Goal: Information Seeking & Learning: Learn about a topic

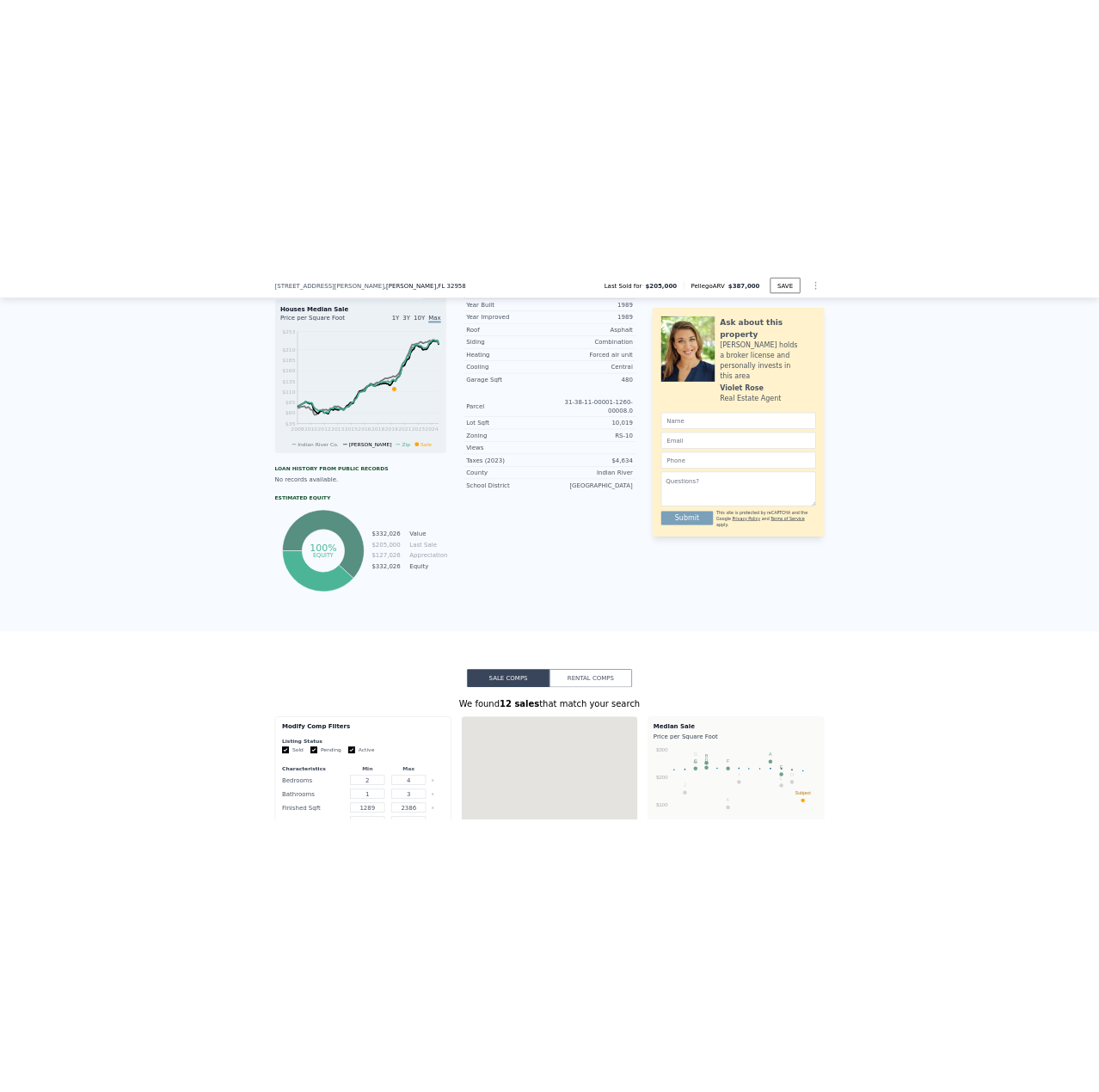
scroll to position [1026, 0]
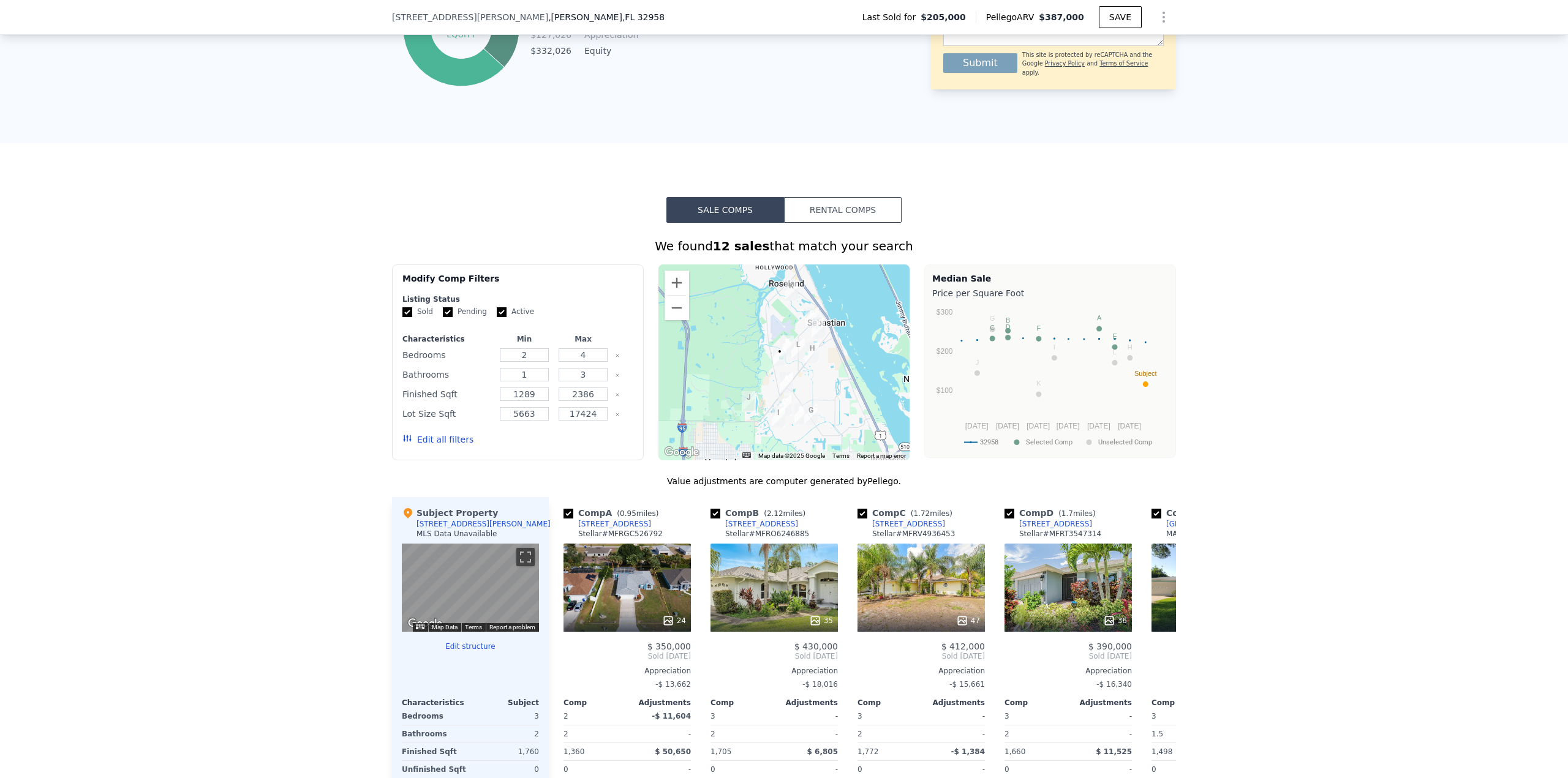
drag, startPoint x: 444, startPoint y: 321, endPoint x: 491, endPoint y: 327, distance: 47.4
click at [445, 317] on input "Pending" at bounding box center [448, 312] width 10 height 10
checkbox input "false"
click at [497, 317] on input "Active" at bounding box center [501, 312] width 10 height 10
checkbox input "false"
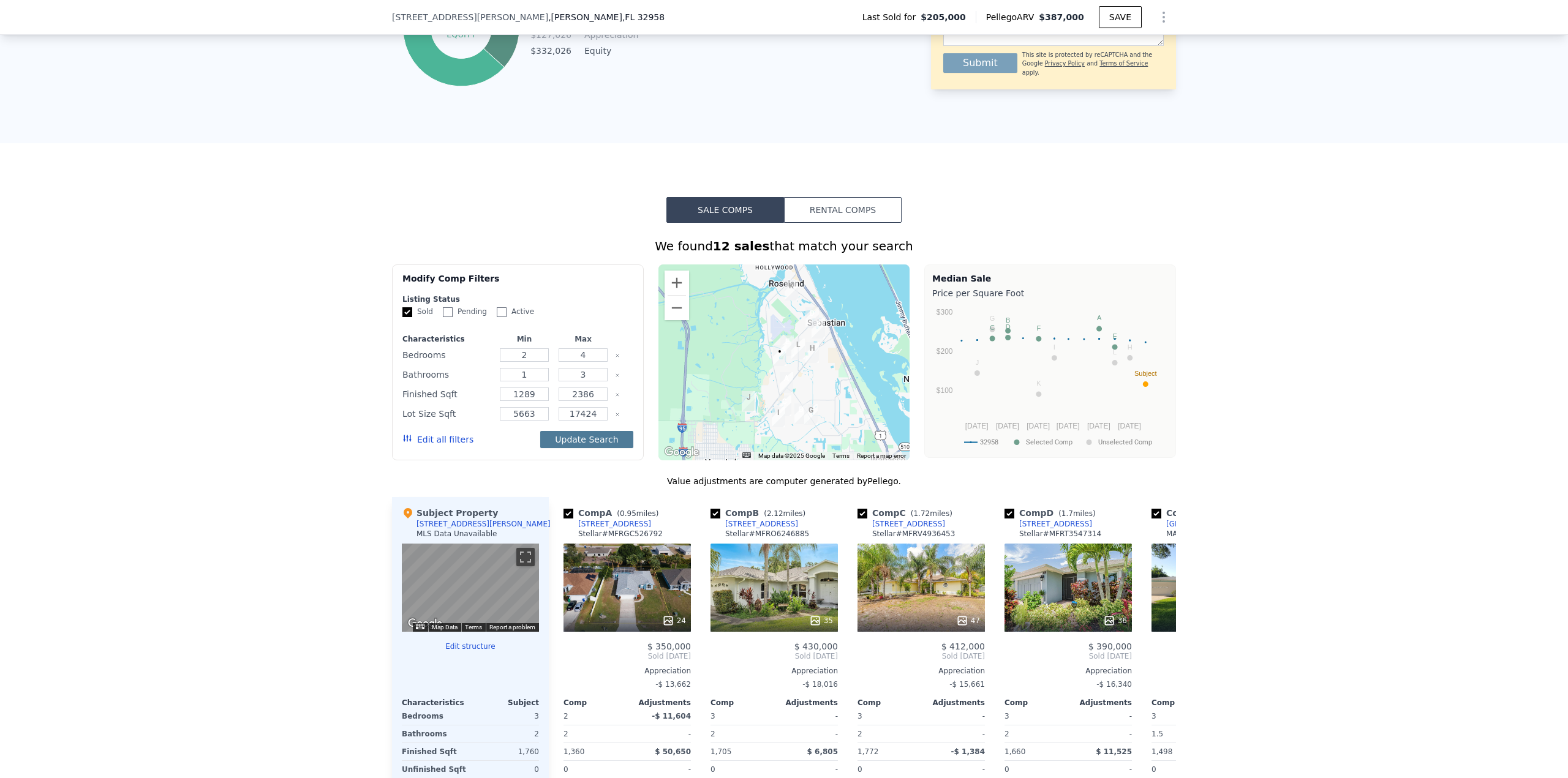
click at [568, 448] on button "Update Search" at bounding box center [586, 439] width 92 height 17
checkbox input "false"
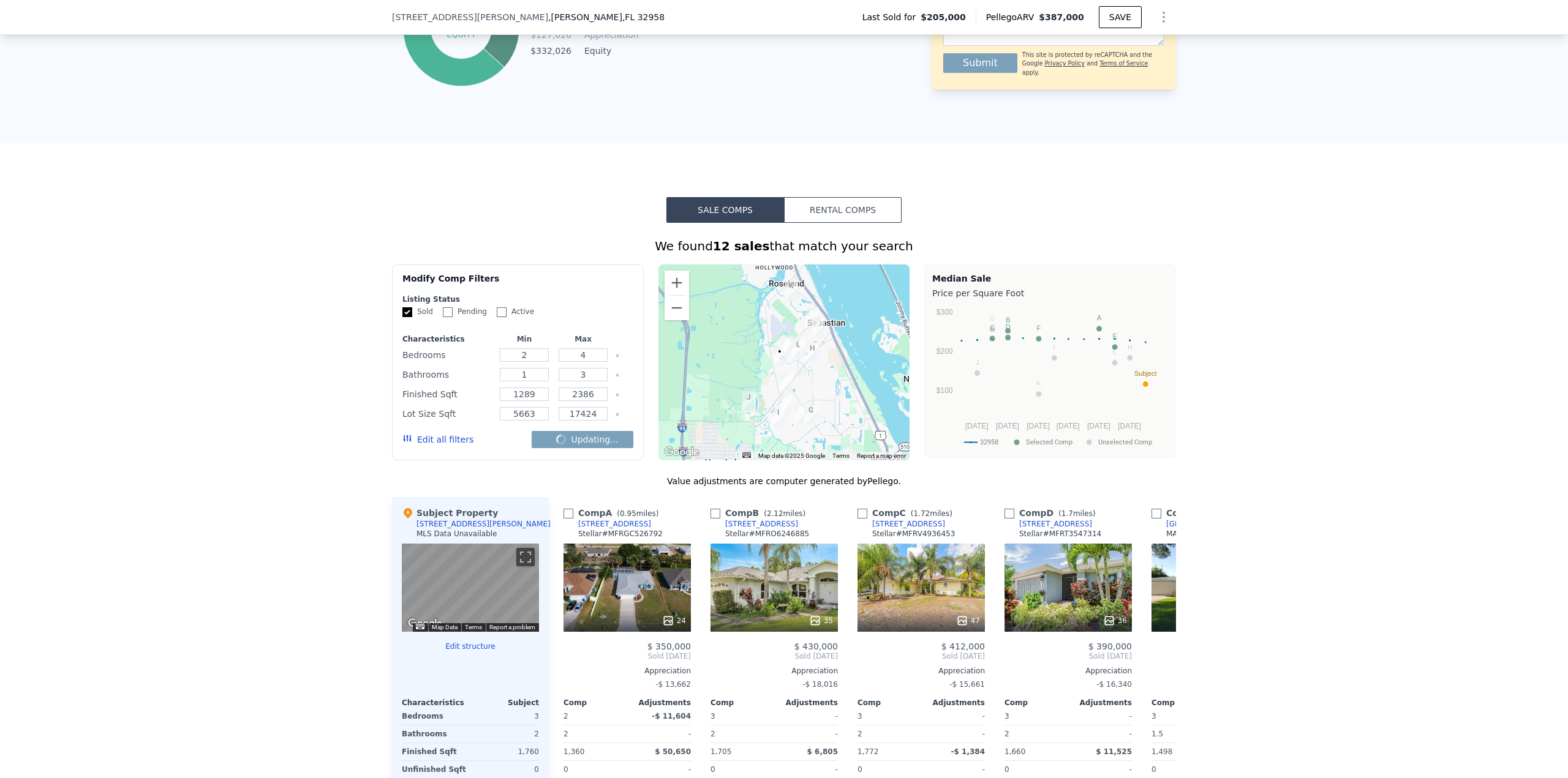
checkbox input "false"
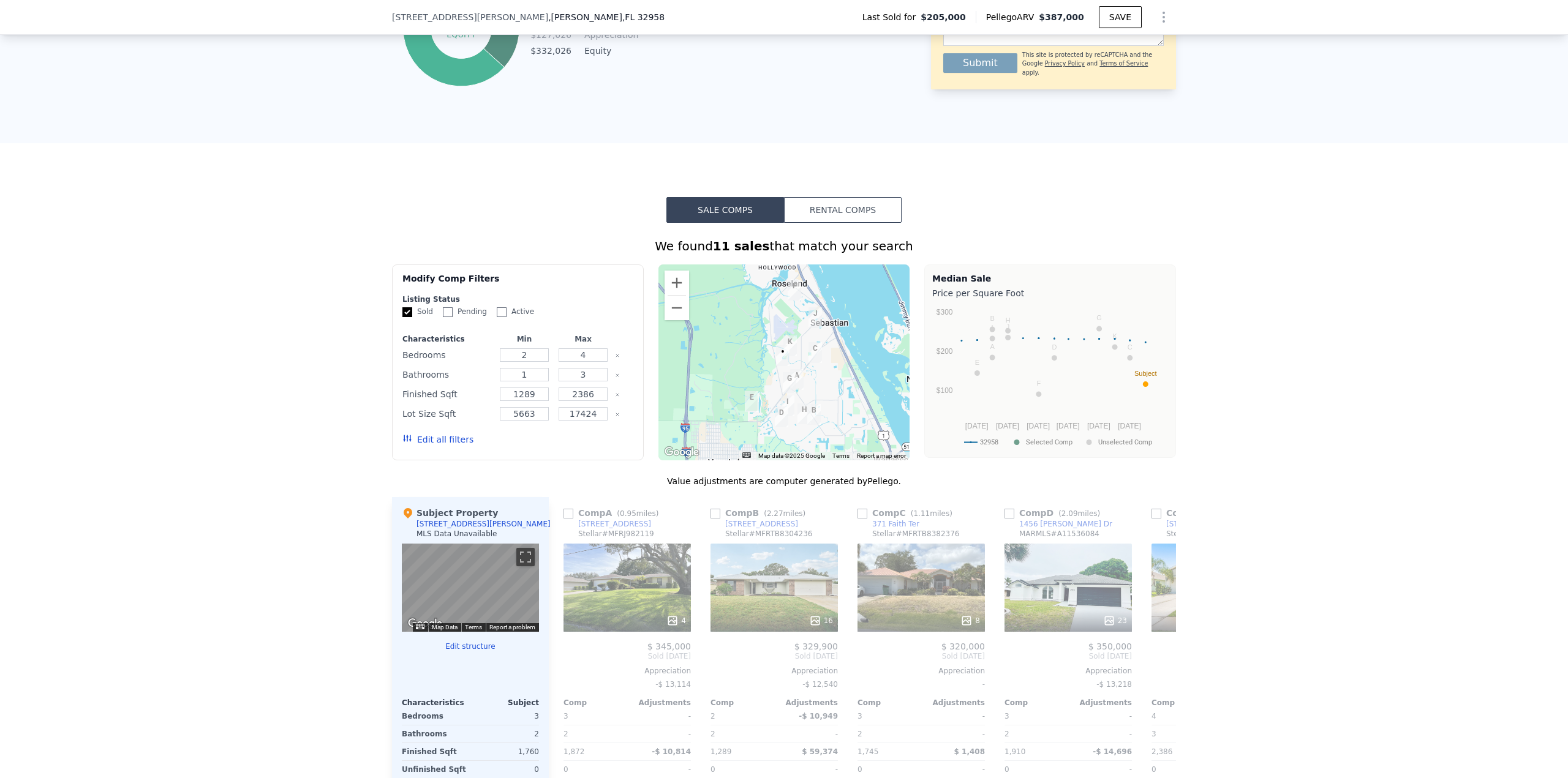
click at [424, 445] on button "Edit all filters" at bounding box center [438, 439] width 71 height 12
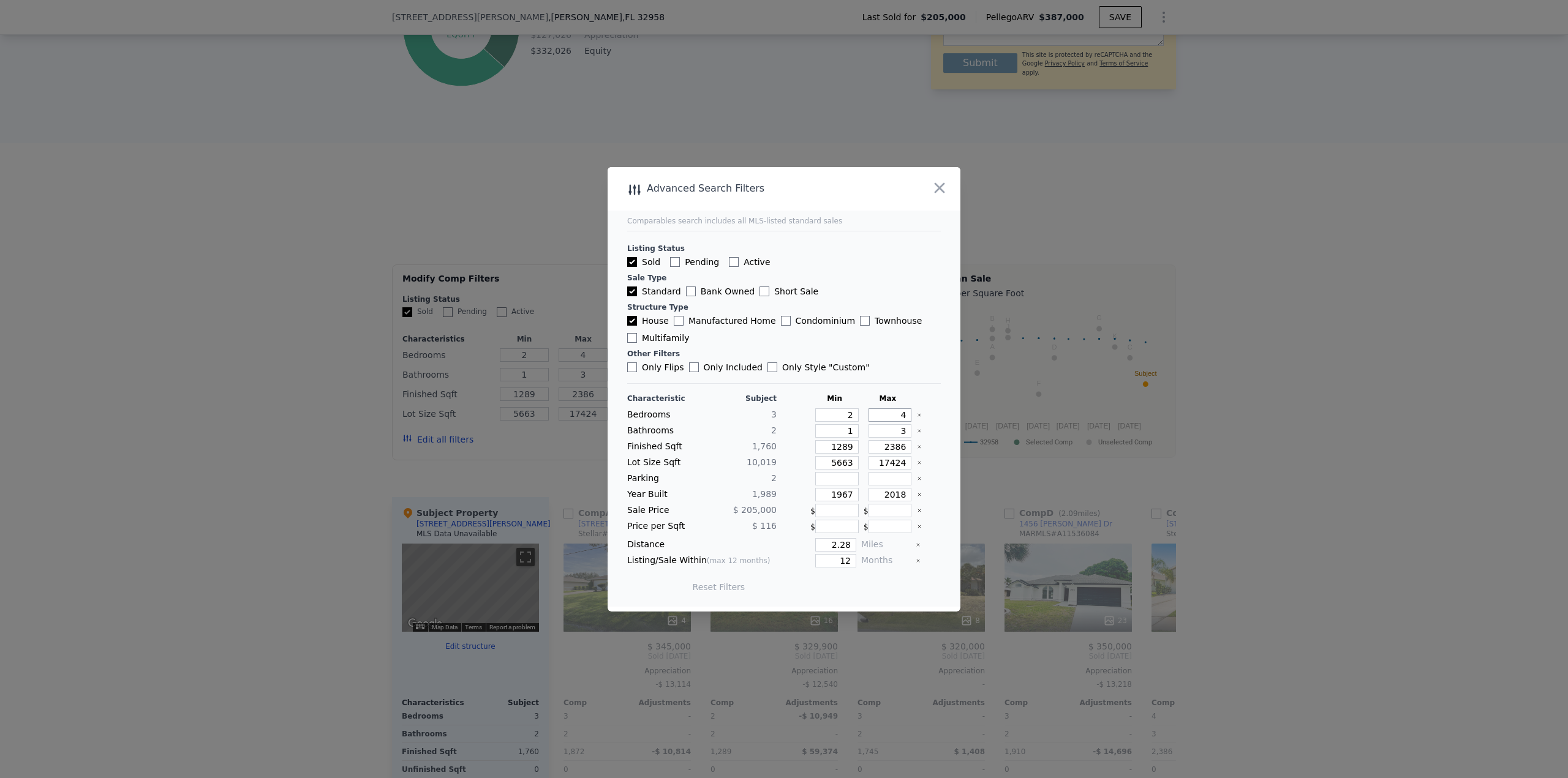
drag, startPoint x: 901, startPoint y: 412, endPoint x: 870, endPoint y: 415, distance: 31.1
click at [870, 415] on input "4" at bounding box center [890, 415] width 43 height 13
type input "3"
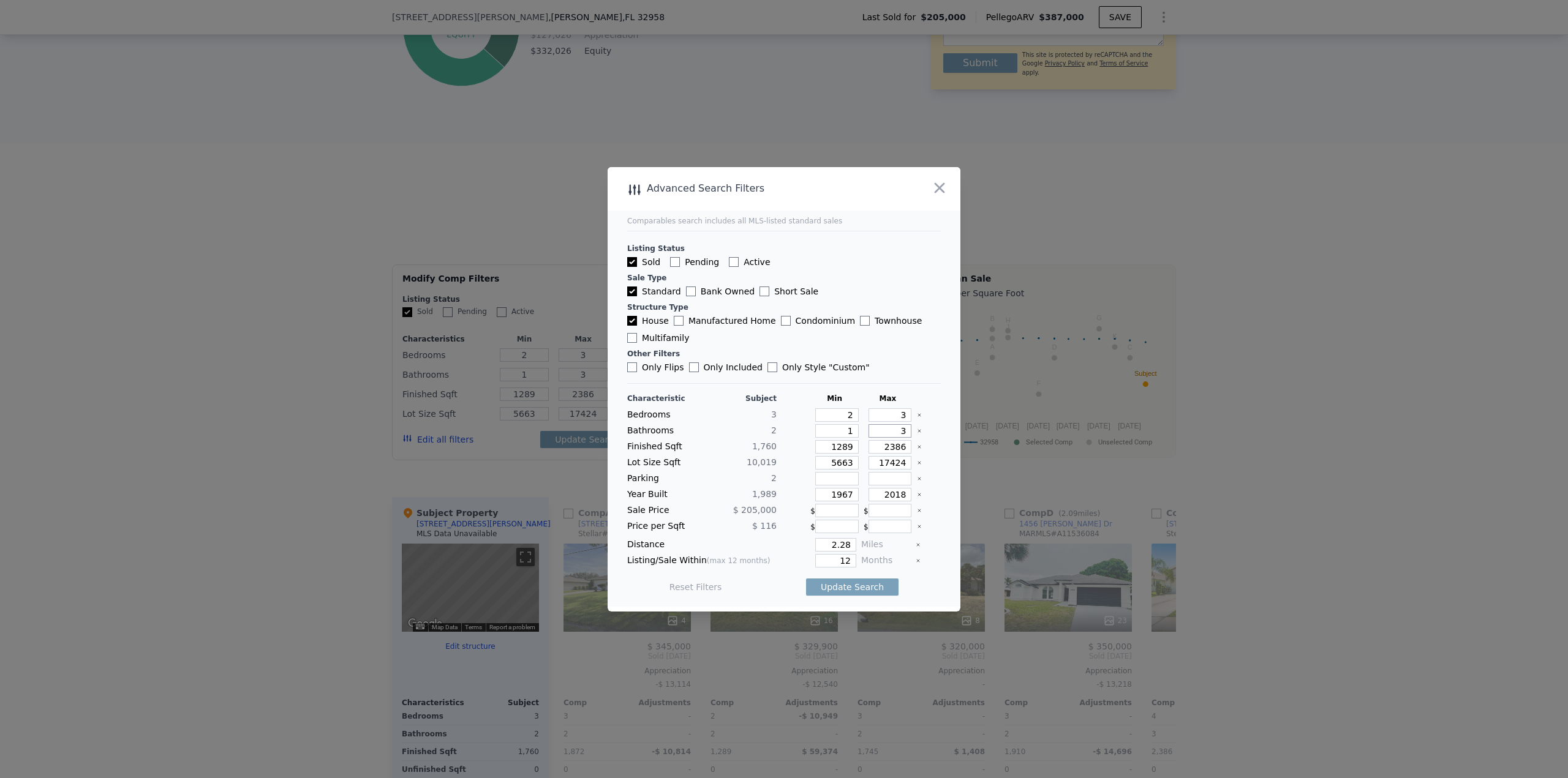
drag, startPoint x: 901, startPoint y: 435, endPoint x: 875, endPoint y: 432, distance: 26.2
click at [875, 432] on input "3" at bounding box center [890, 431] width 43 height 13
type input "2"
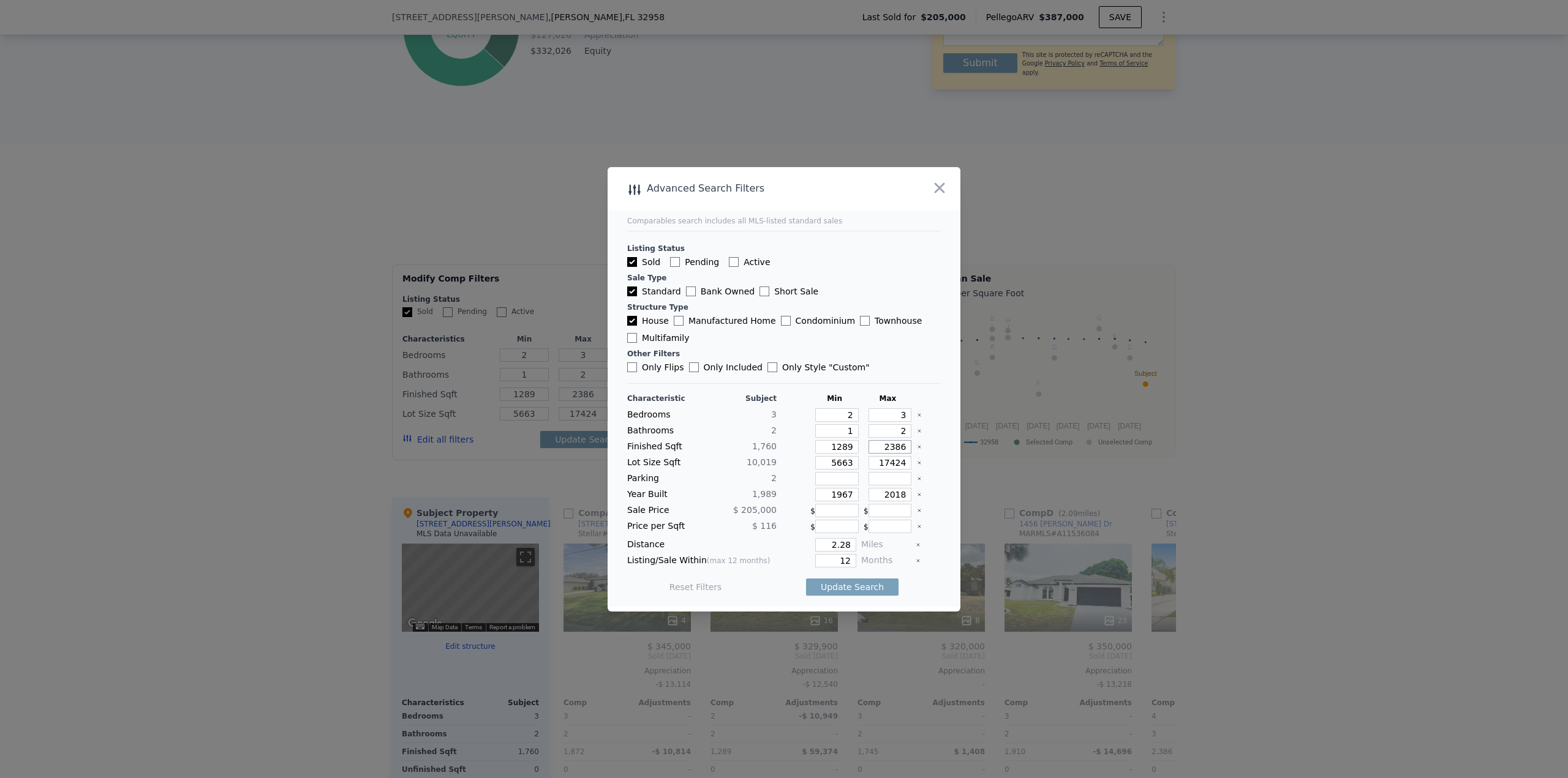
drag, startPoint x: 901, startPoint y: 449, endPoint x: 867, endPoint y: 448, distance: 34.0
click at [869, 448] on input "2386" at bounding box center [890, 447] width 43 height 13
checkbox input "true"
type input "4"
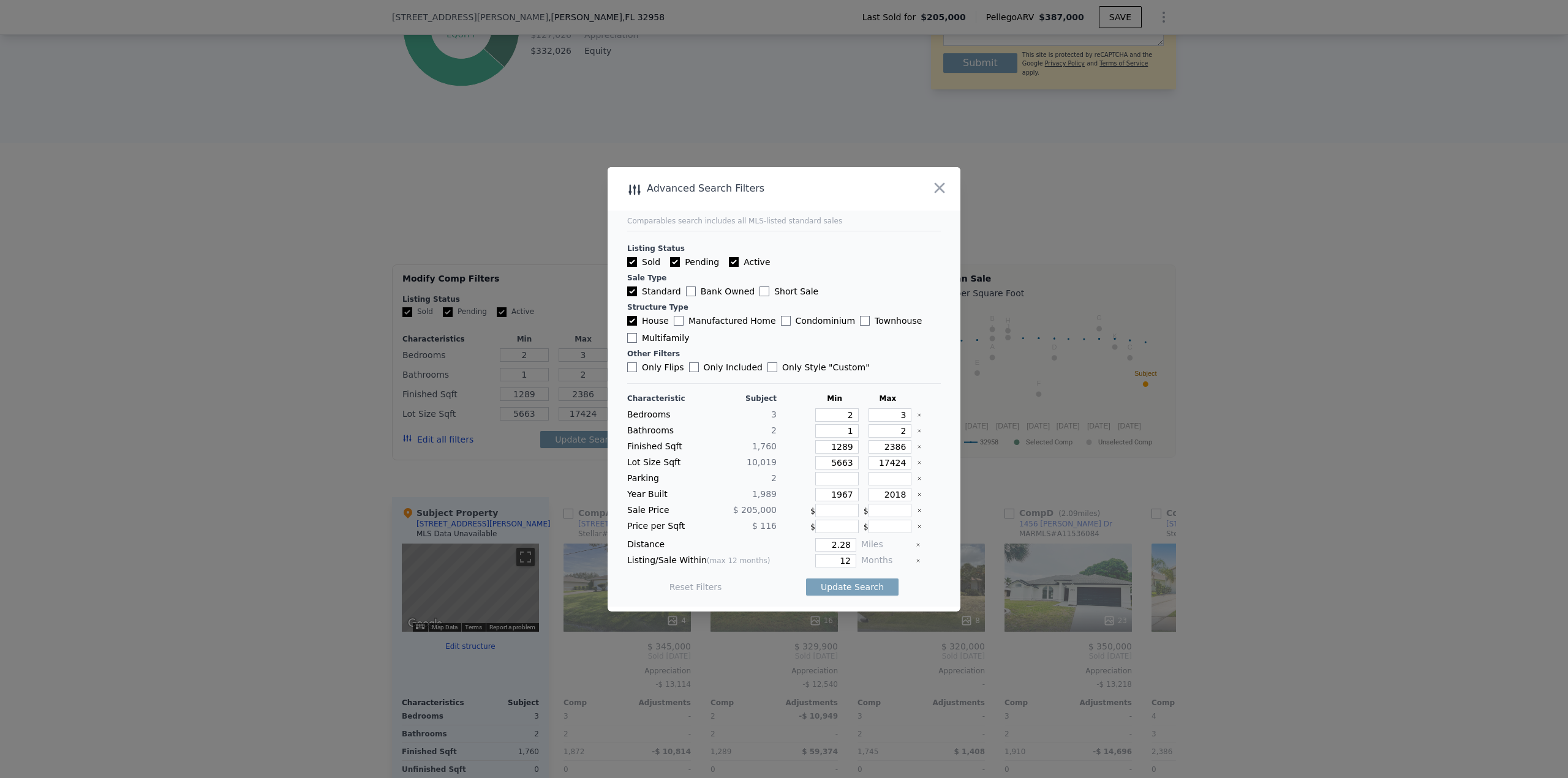
type input "3"
checkbox input "true"
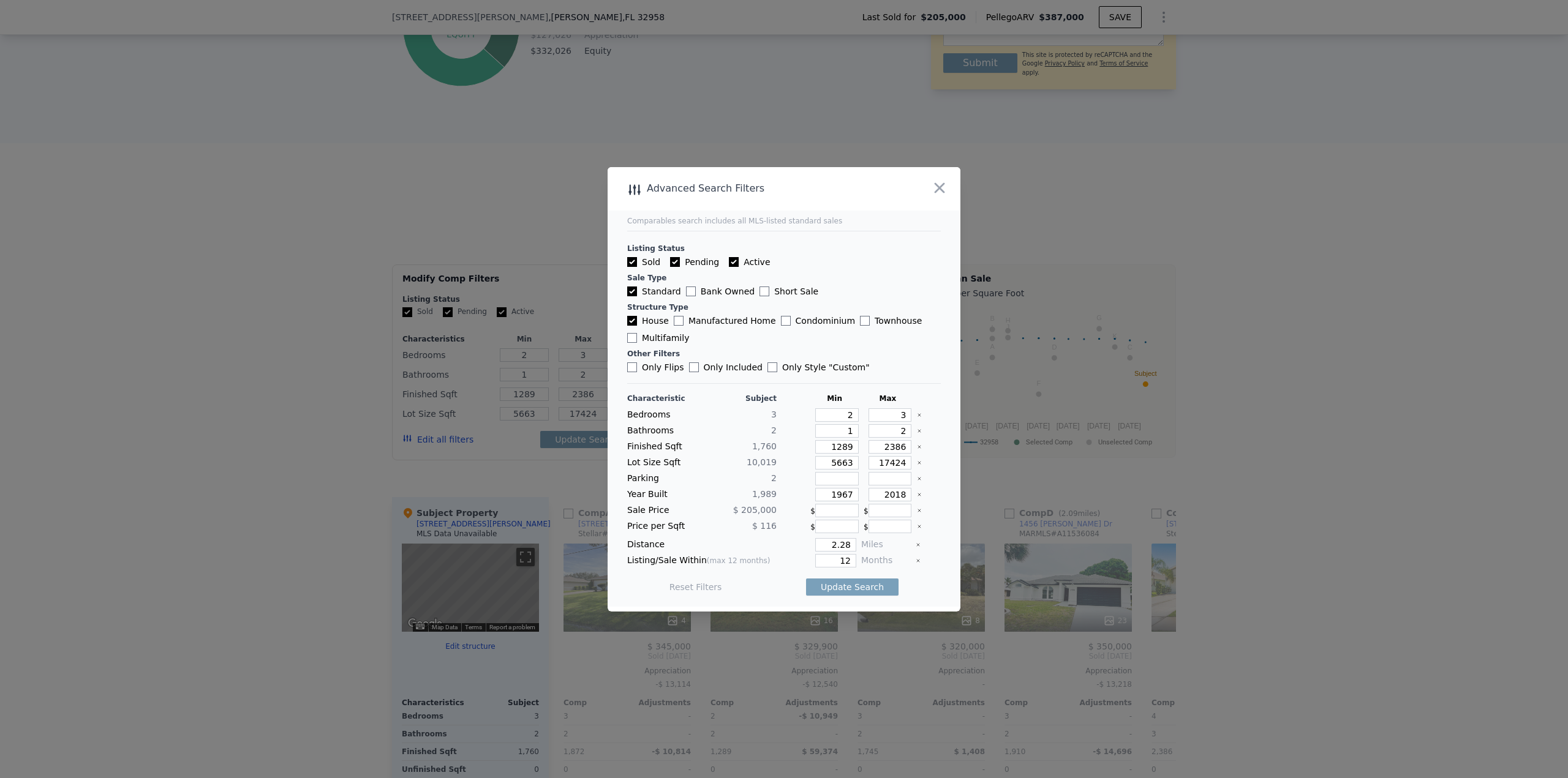
checkbox input "true"
type input "4"
type input "3"
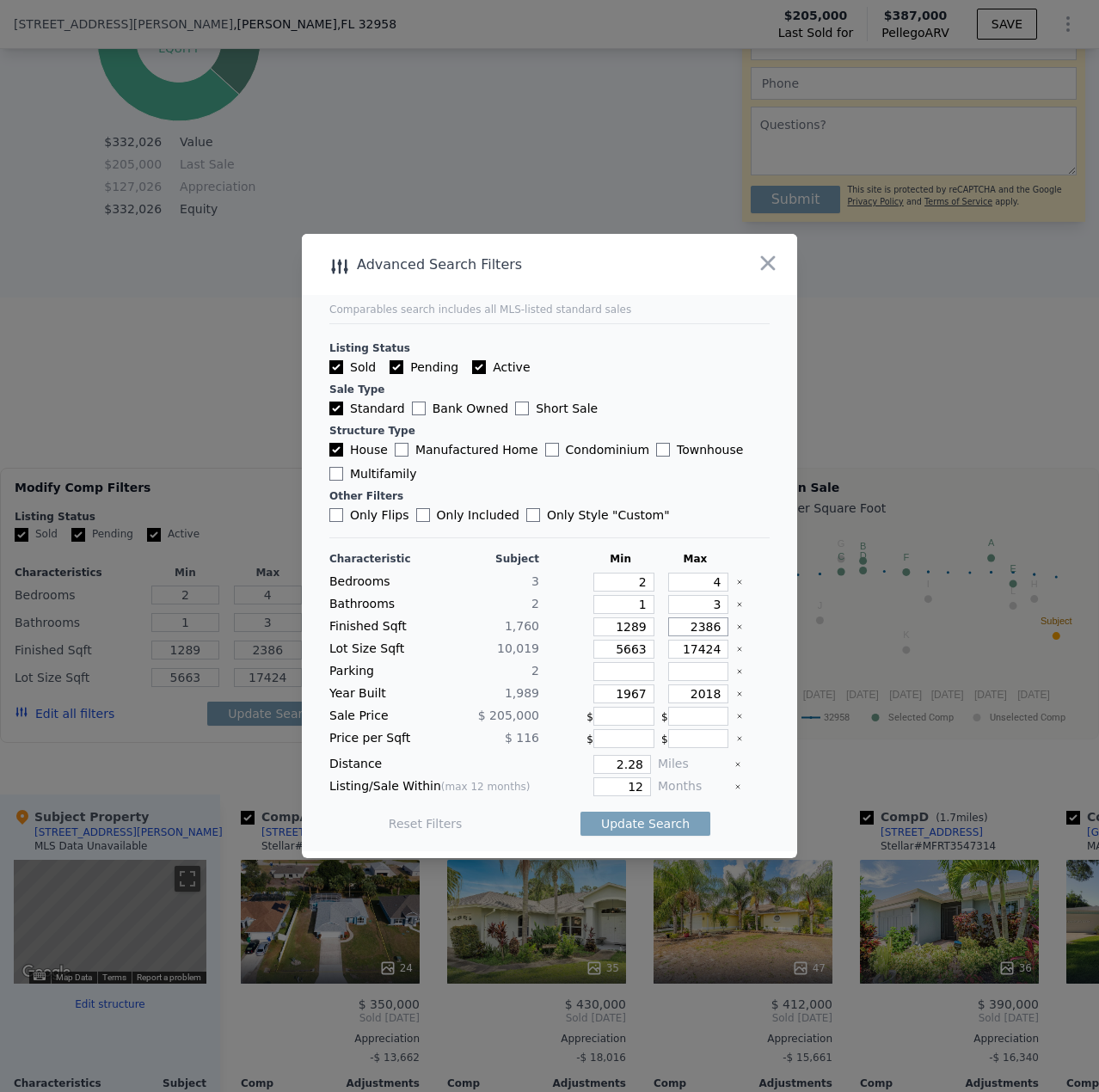
click at [699, 630] on input "2386" at bounding box center [698, 627] width 61 height 19
click at [737, 648] on icon "Clear" at bounding box center [739, 649] width 4 height 4
drag, startPoint x: 711, startPoint y: 629, endPoint x: 670, endPoint y: 630, distance: 41.0
click at [670, 630] on input "2386" at bounding box center [698, 627] width 61 height 19
type input "5663"
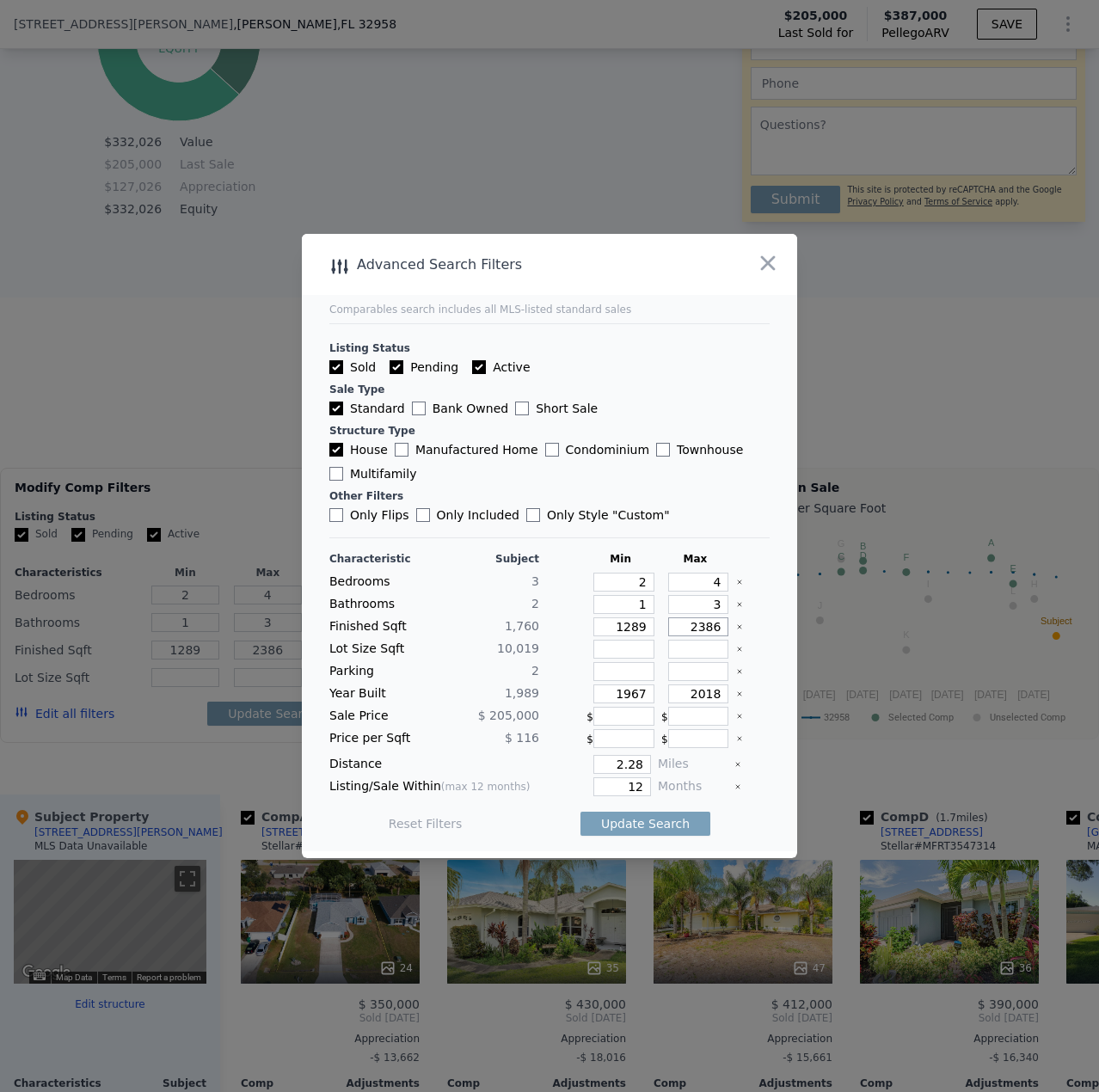
type input "17424"
type input "5663"
type input "17424"
type input "1"
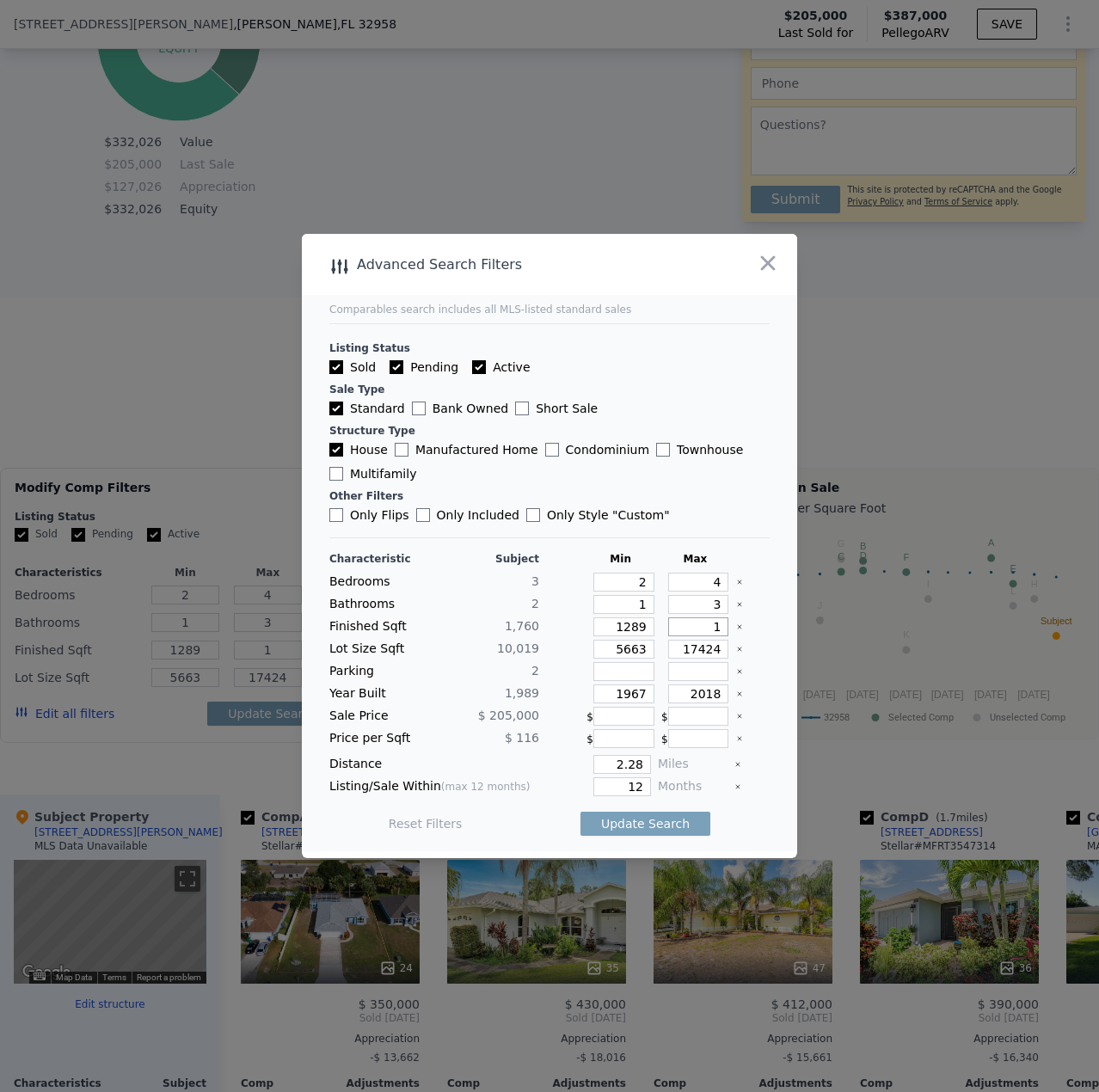
type input "19"
type input "196"
type input "1960"
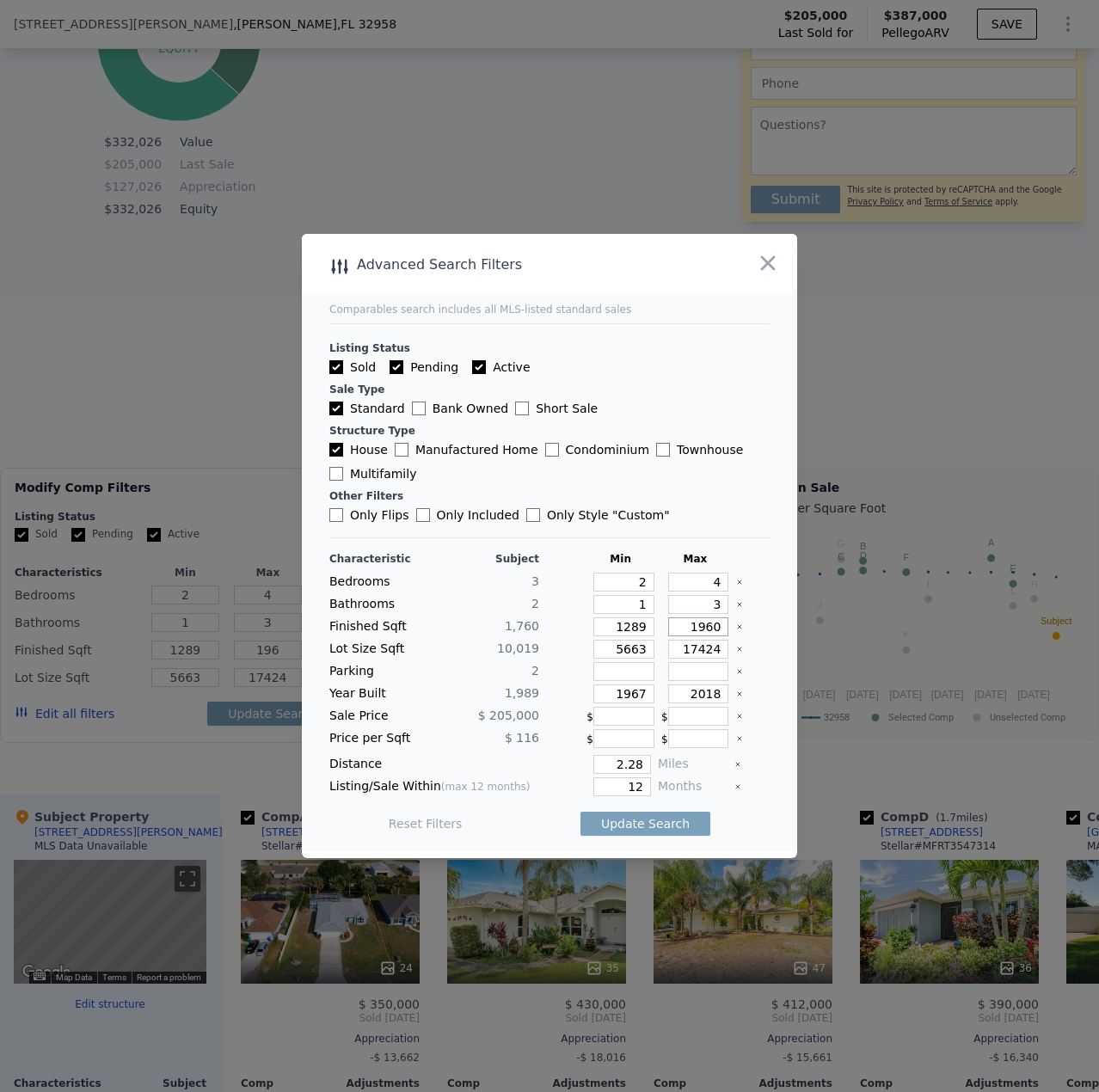
type input "1960"
click at [762, 607] on main "Comparables search includes all MLS-listed standard sales Listing Status Sold P…" at bounding box center [549, 543] width 495 height 617
drag, startPoint x: 637, startPoint y: 627, endPoint x: 601, endPoint y: 628, distance: 36.0
click at [601, 628] on input "1289" at bounding box center [623, 627] width 61 height 19
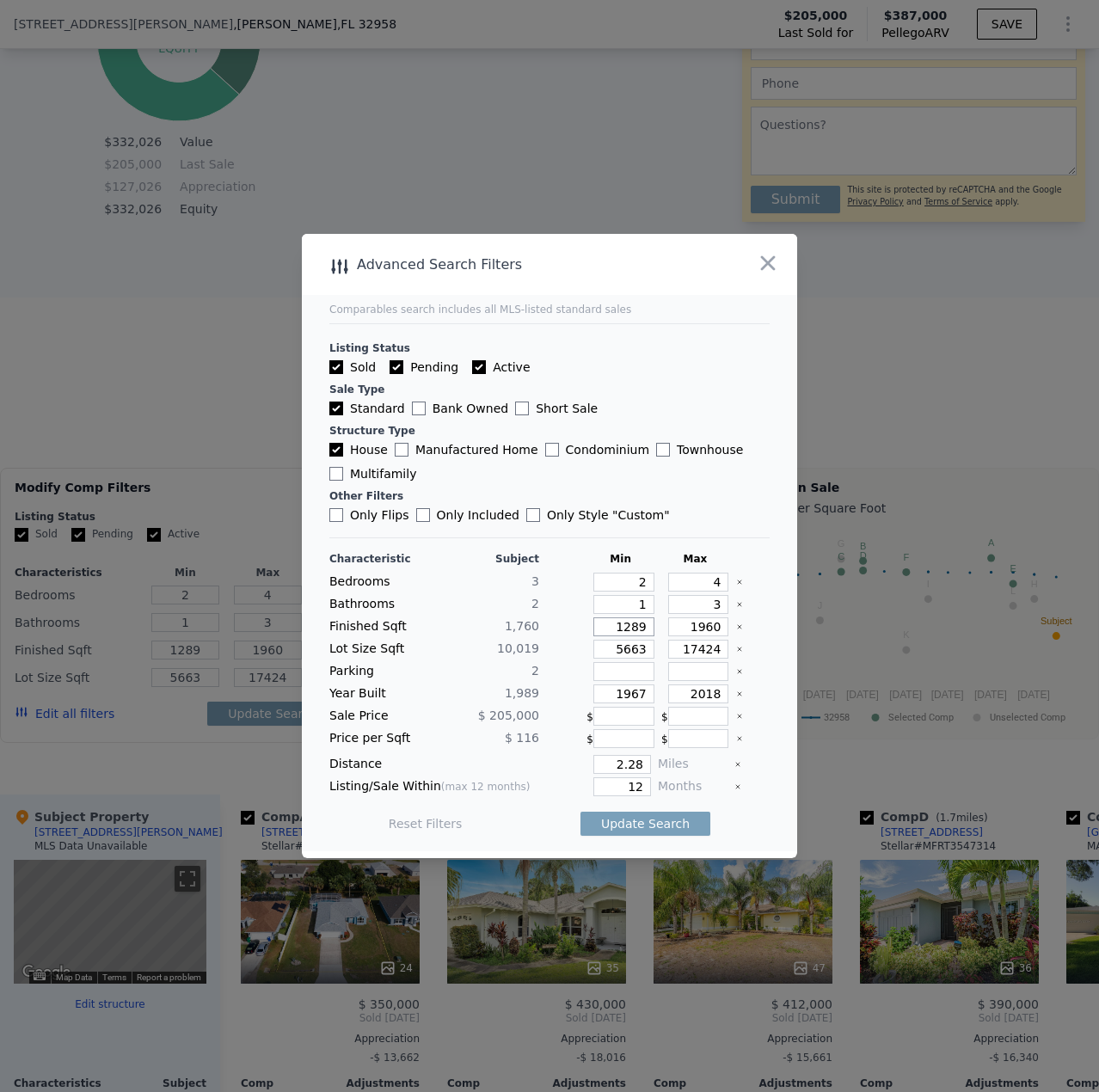
click at [634, 624] on input "1289" at bounding box center [623, 627] width 61 height 19
type input "1"
type input "15"
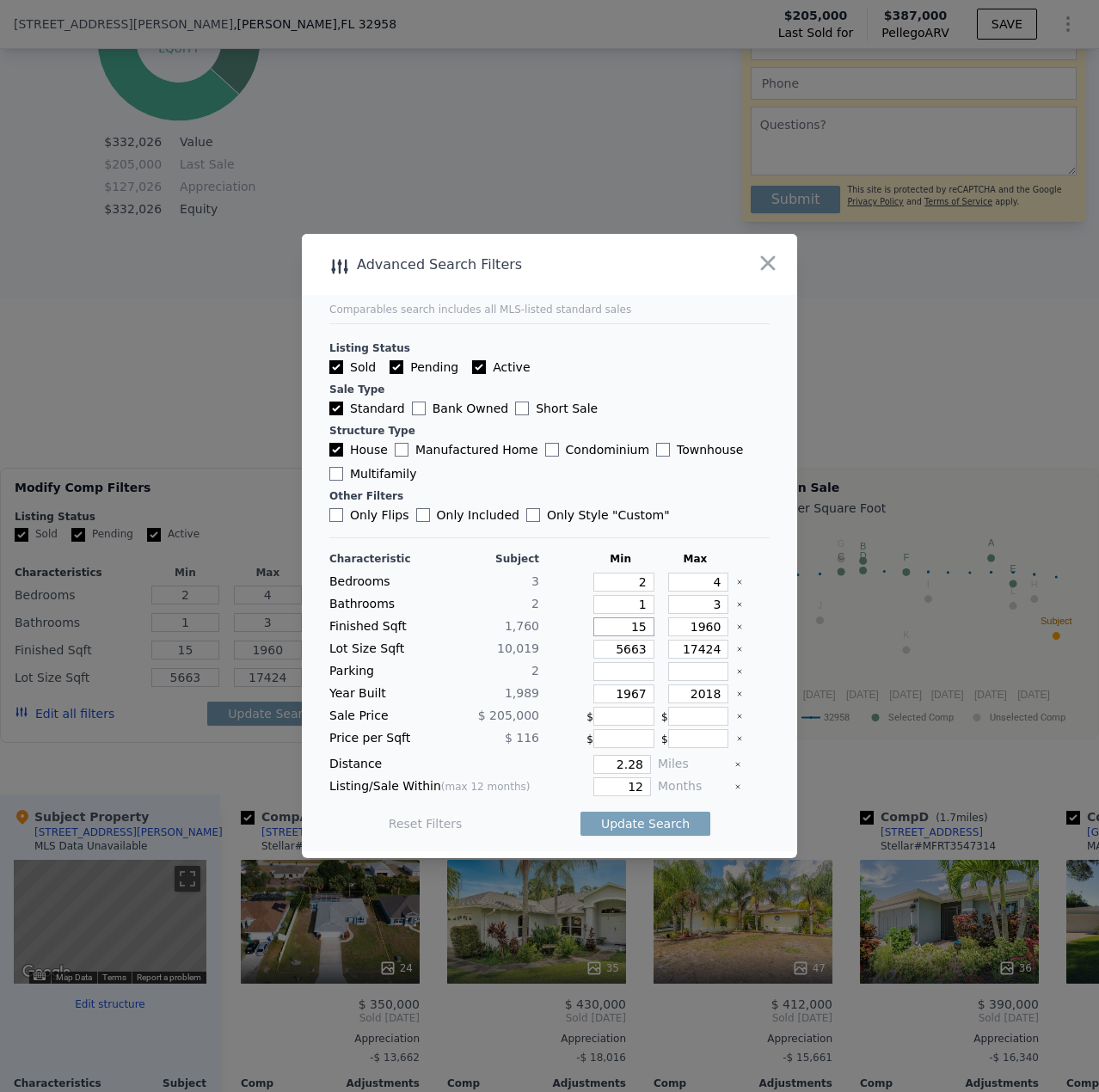
type input "156"
type input "1560"
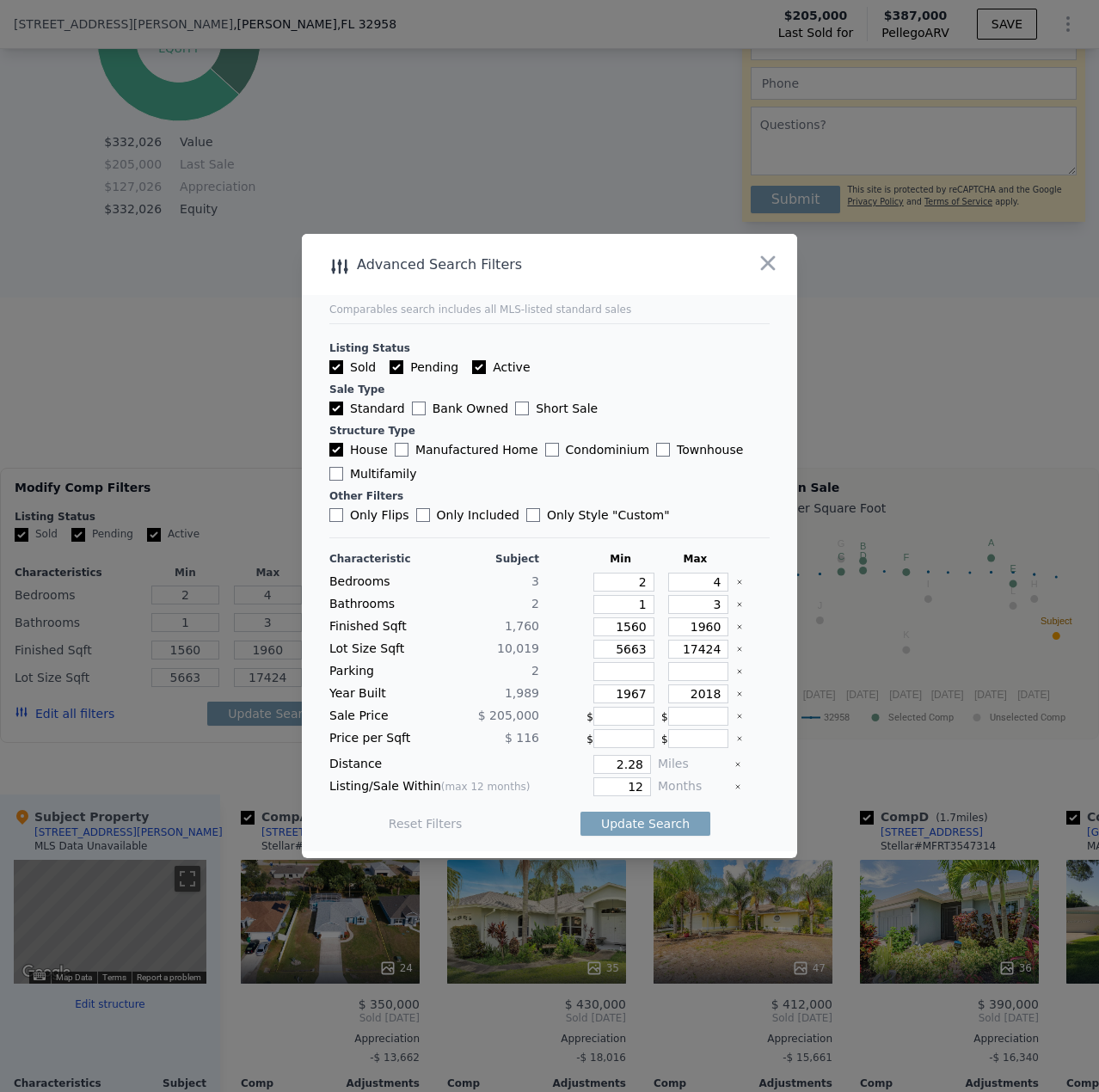
click at [779, 655] on main "Comparables search includes all MLS-listed standard sales Listing Status Sold P…" at bounding box center [549, 543] width 495 height 617
drag, startPoint x: 707, startPoint y: 579, endPoint x: 692, endPoint y: 580, distance: 15.0
click at [692, 580] on input "4" at bounding box center [698, 582] width 61 height 19
type input "3"
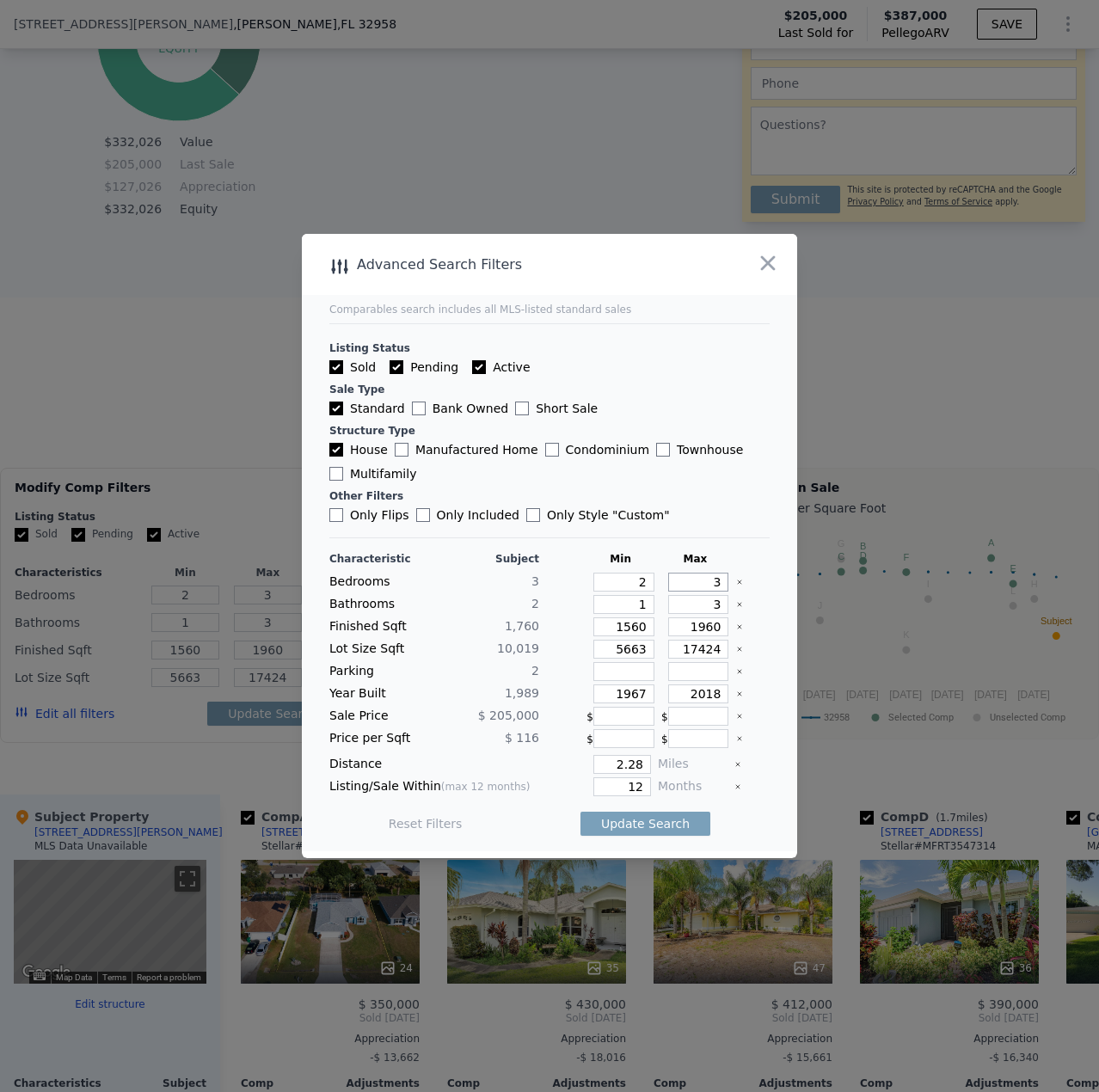
type input "3"
drag, startPoint x: 710, startPoint y: 606, endPoint x: 694, endPoint y: 607, distance: 16.0
click at [694, 607] on input "3" at bounding box center [698, 604] width 61 height 19
type input "2"
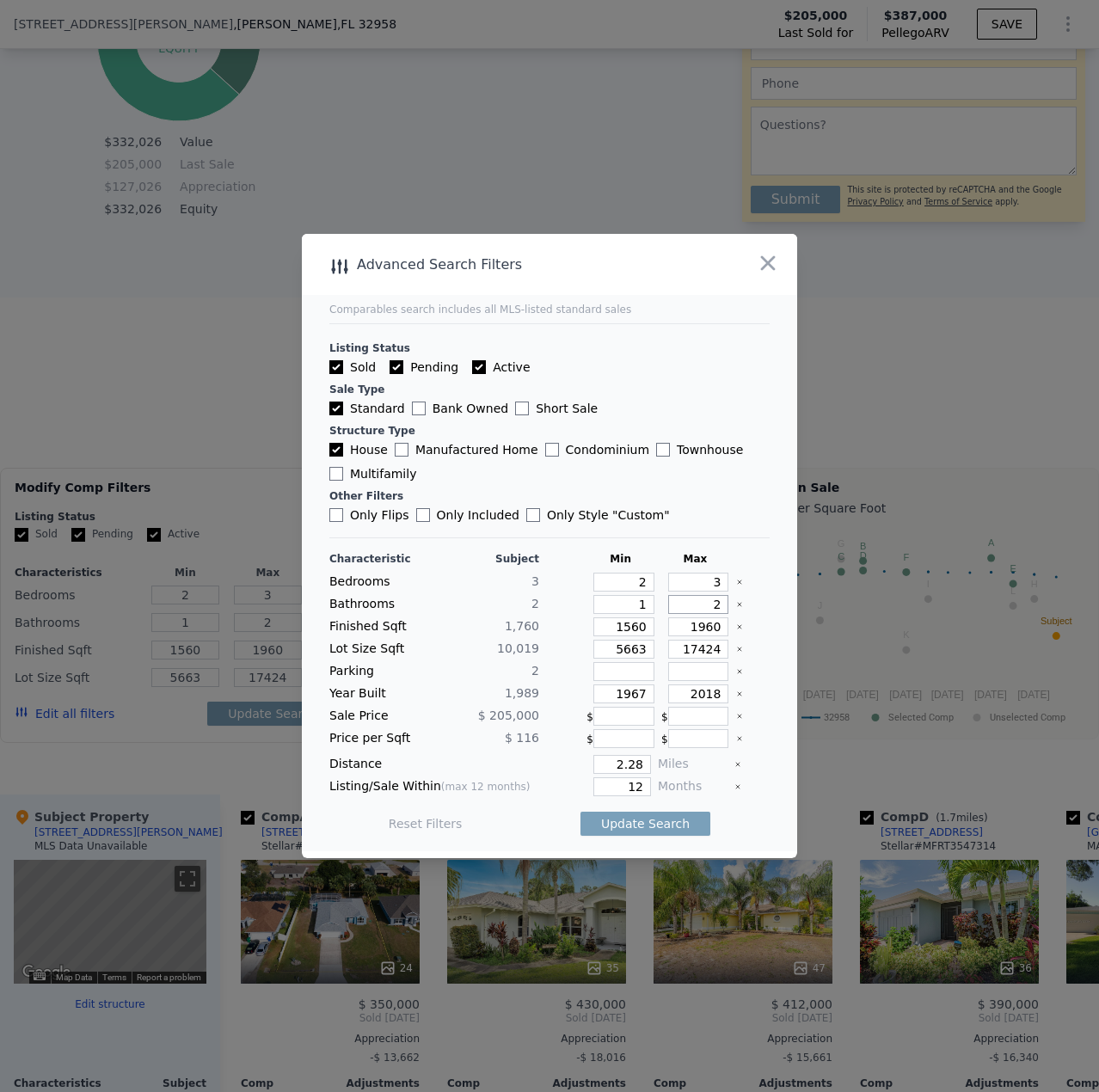
type input "2"
click at [761, 614] on main "Comparables search includes all MLS-listed standard sales Listing Status Sold P…" at bounding box center [549, 543] width 495 height 617
click at [735, 646] on div at bounding box center [752, 649] width 34 height 19
click at [735, 646] on icon "Clear" at bounding box center [738, 649] width 7 height 7
drag, startPoint x: 639, startPoint y: 695, endPoint x: 606, endPoint y: 696, distance: 33.0
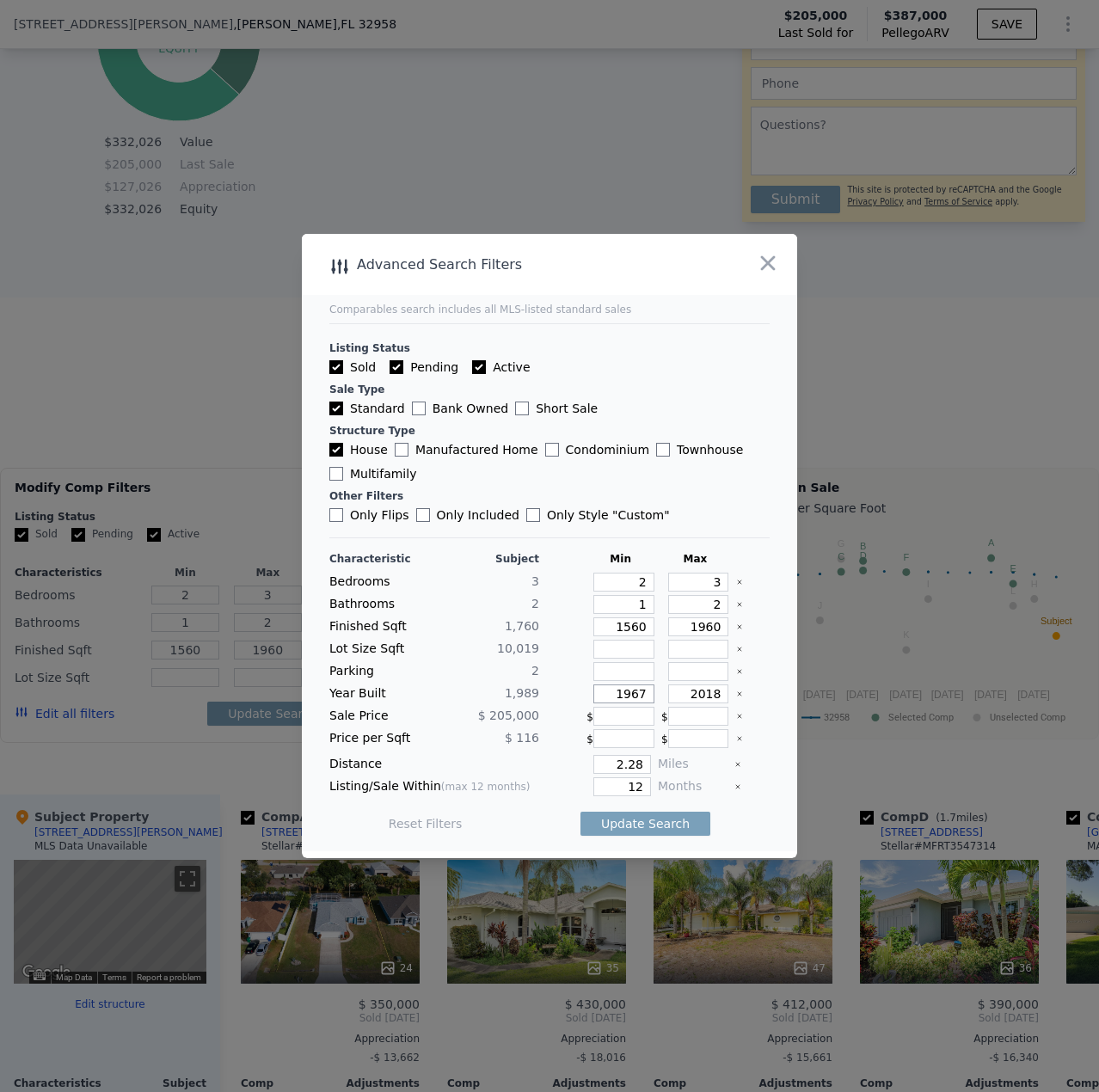
click at [606, 696] on input "1967" at bounding box center [623, 694] width 61 height 19
click at [634, 698] on input "1967" at bounding box center [623, 694] width 61 height 19
type input "19"
type input "4"
type input "3"
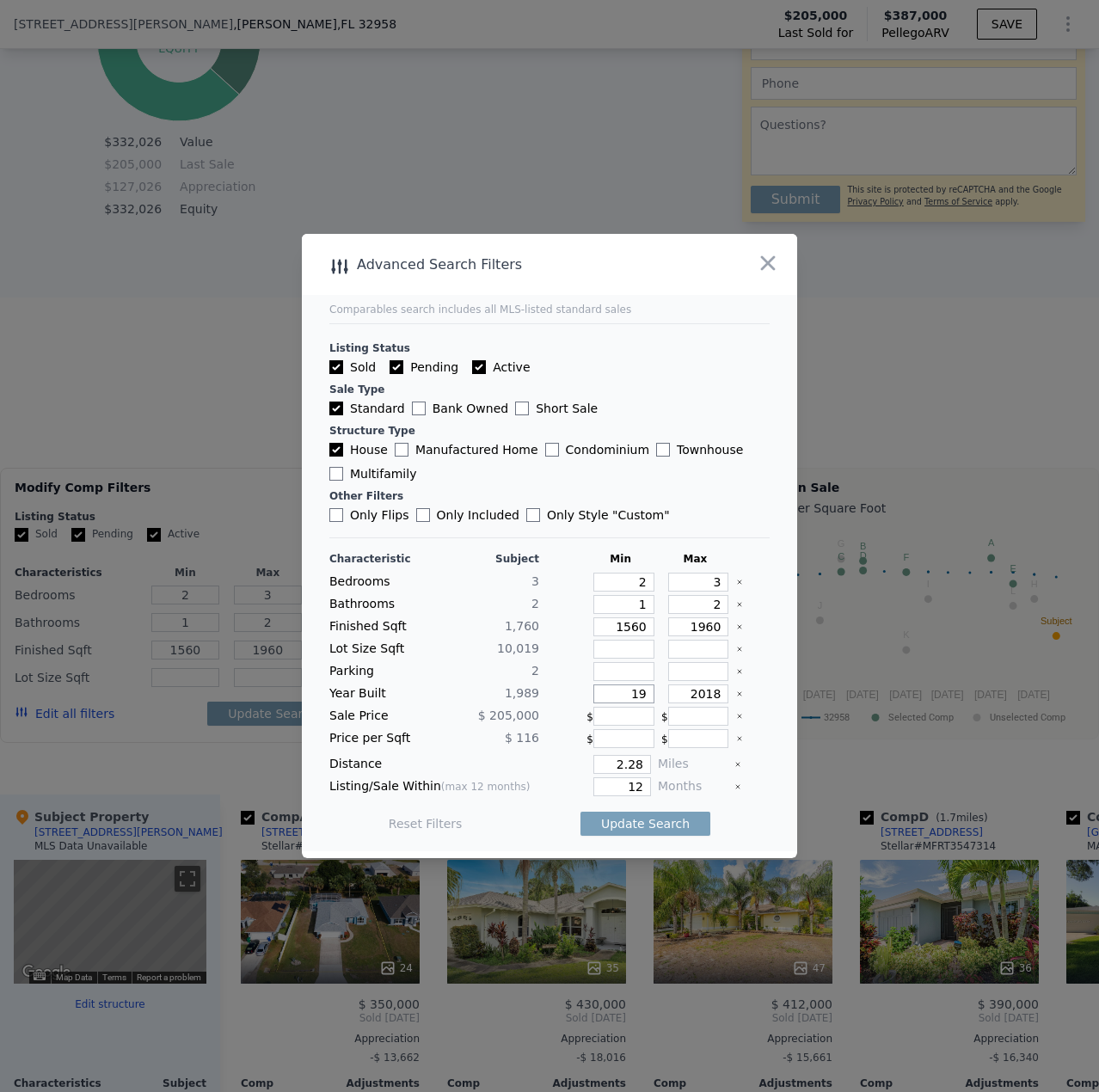
type input "1289"
type input "2386"
type input "5663"
type input "17424"
type input "4"
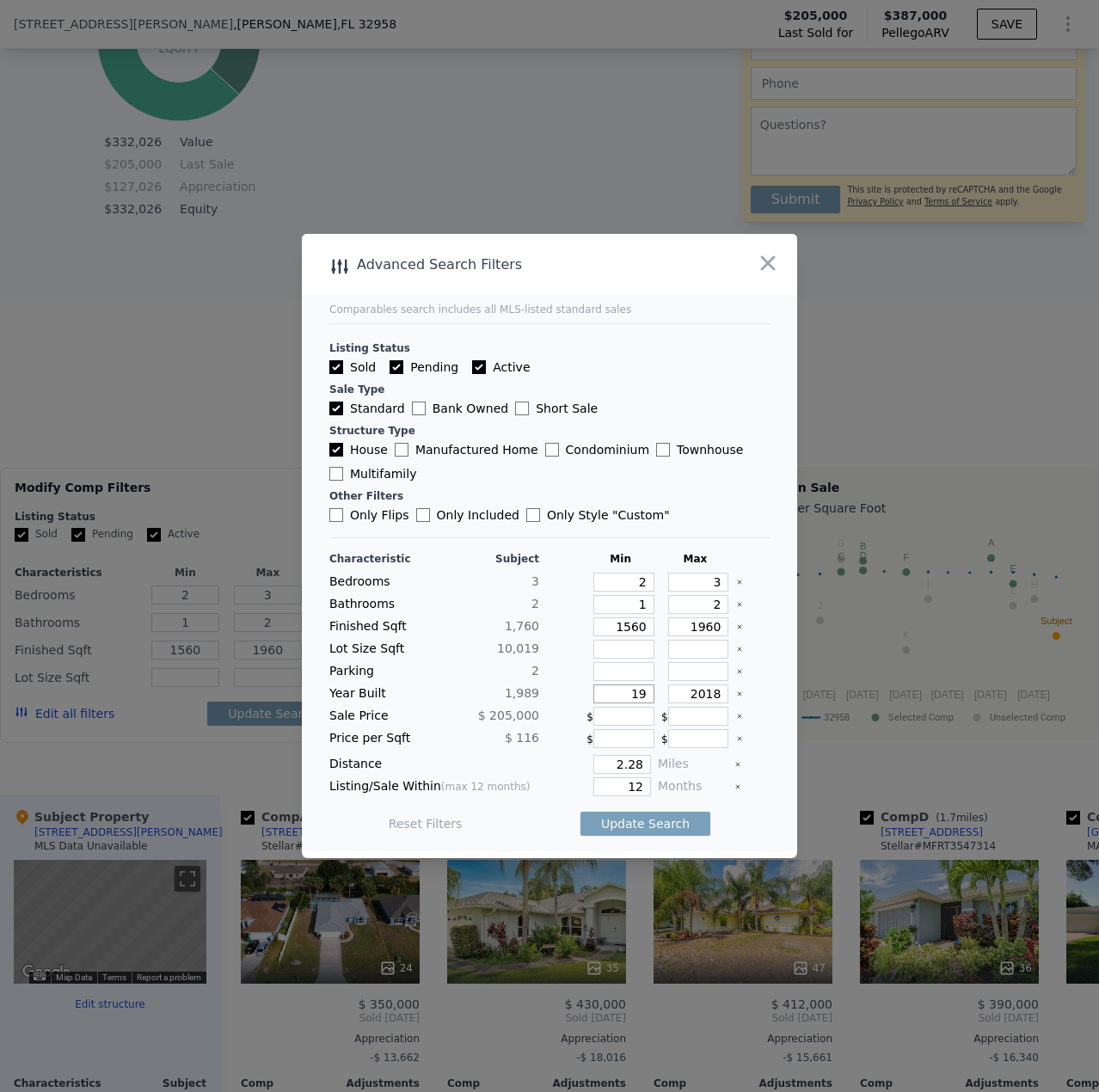
type input "3"
type input "1289"
type input "2386"
type input "5663"
type input "17424"
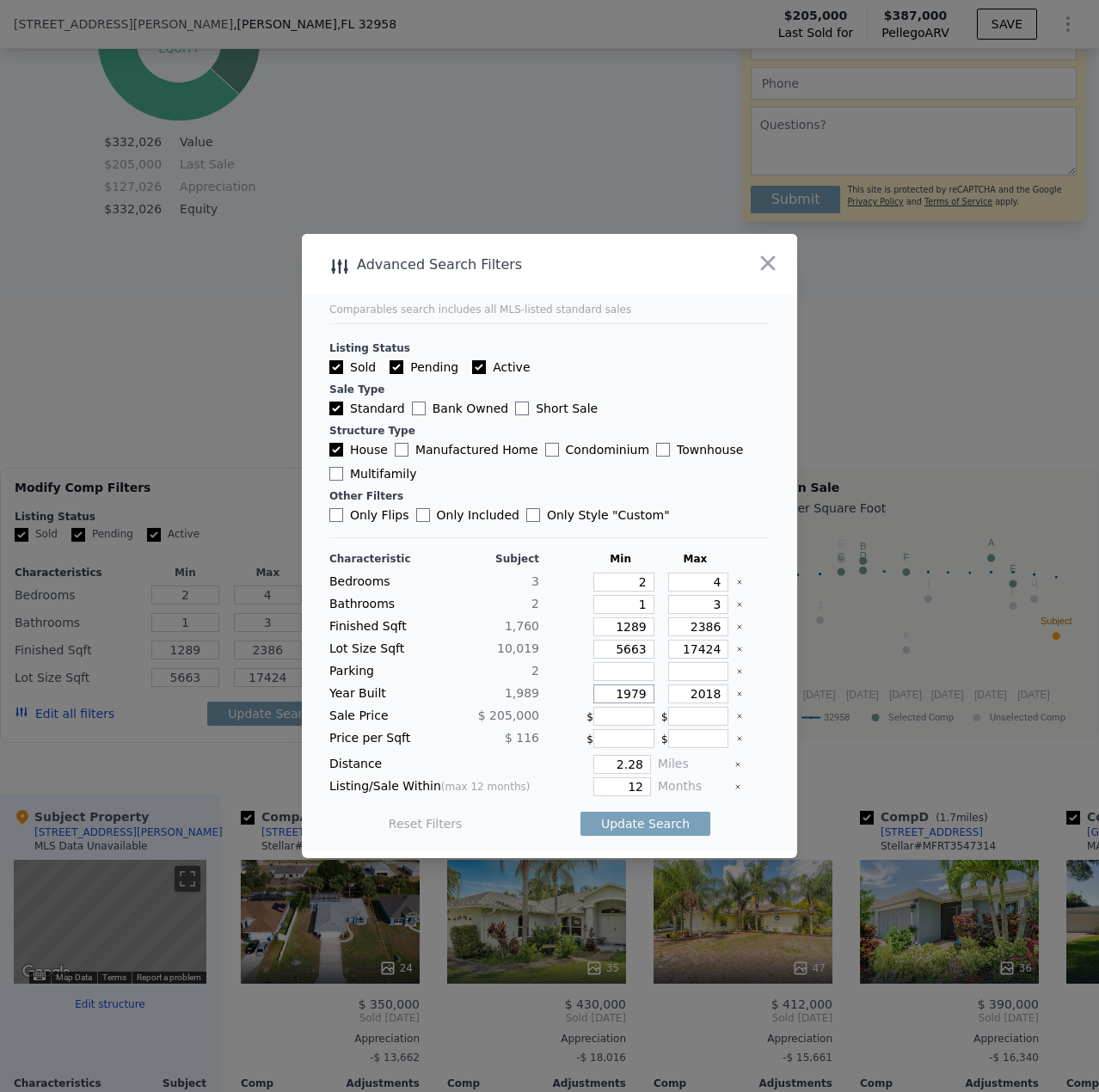
type input "1979"
drag, startPoint x: 712, startPoint y: 699, endPoint x: 672, endPoint y: 698, distance: 40.0
click at [672, 698] on input "2018" at bounding box center [698, 694] width 61 height 19
type input "1999"
click at [756, 822] on div "Reset Filters Update Search" at bounding box center [549, 824] width 440 height 48
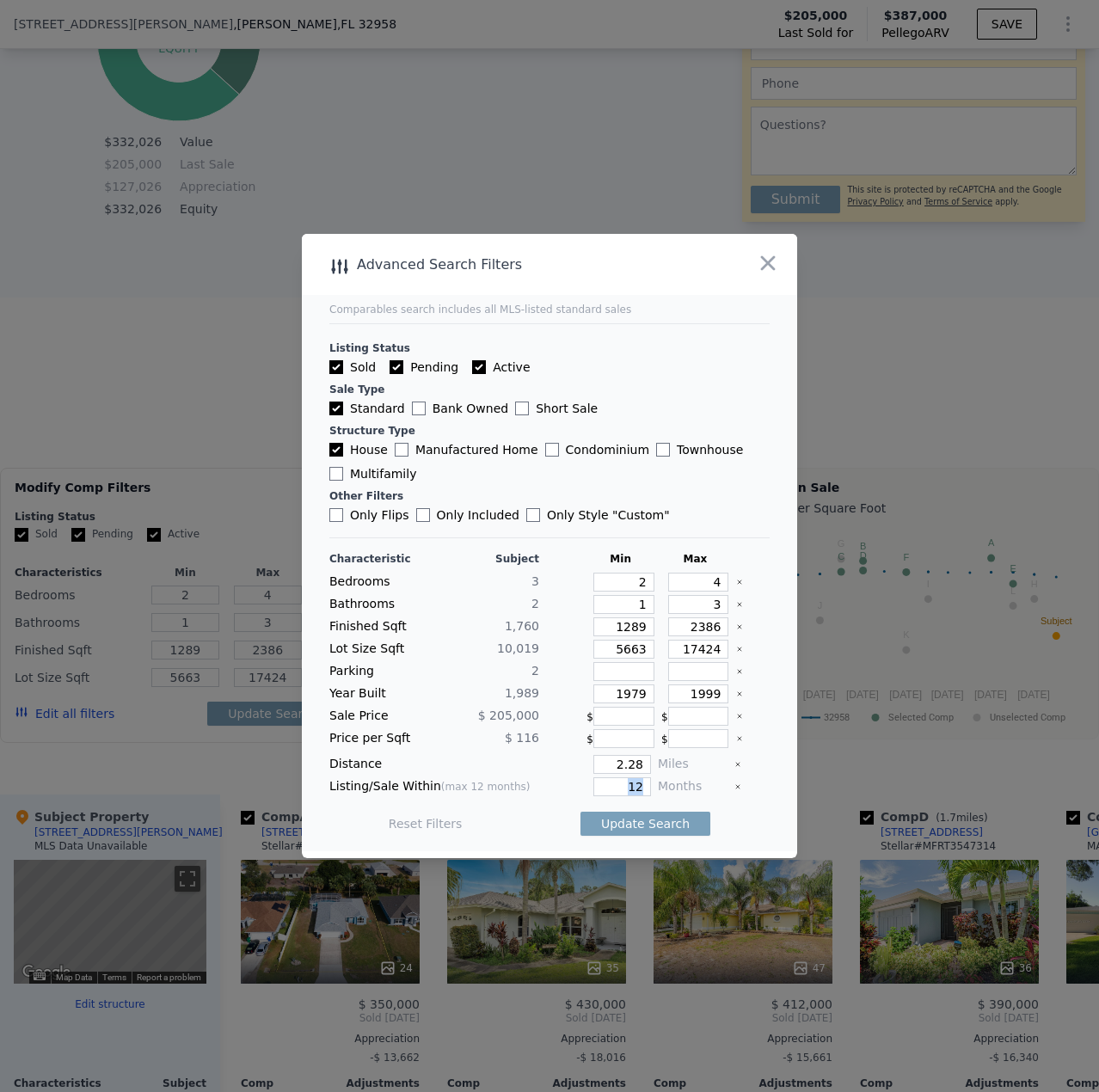
drag, startPoint x: 646, startPoint y: 782, endPoint x: 625, endPoint y: 787, distance: 21.6
click at [625, 787] on div "Listing/Sale Within (max 12 months) 12 Months" at bounding box center [549, 787] width 440 height 19
drag, startPoint x: 632, startPoint y: 788, endPoint x: 589, endPoint y: 790, distance: 43.0
click at [593, 790] on input "12" at bounding box center [622, 787] width 58 height 19
type input "3"
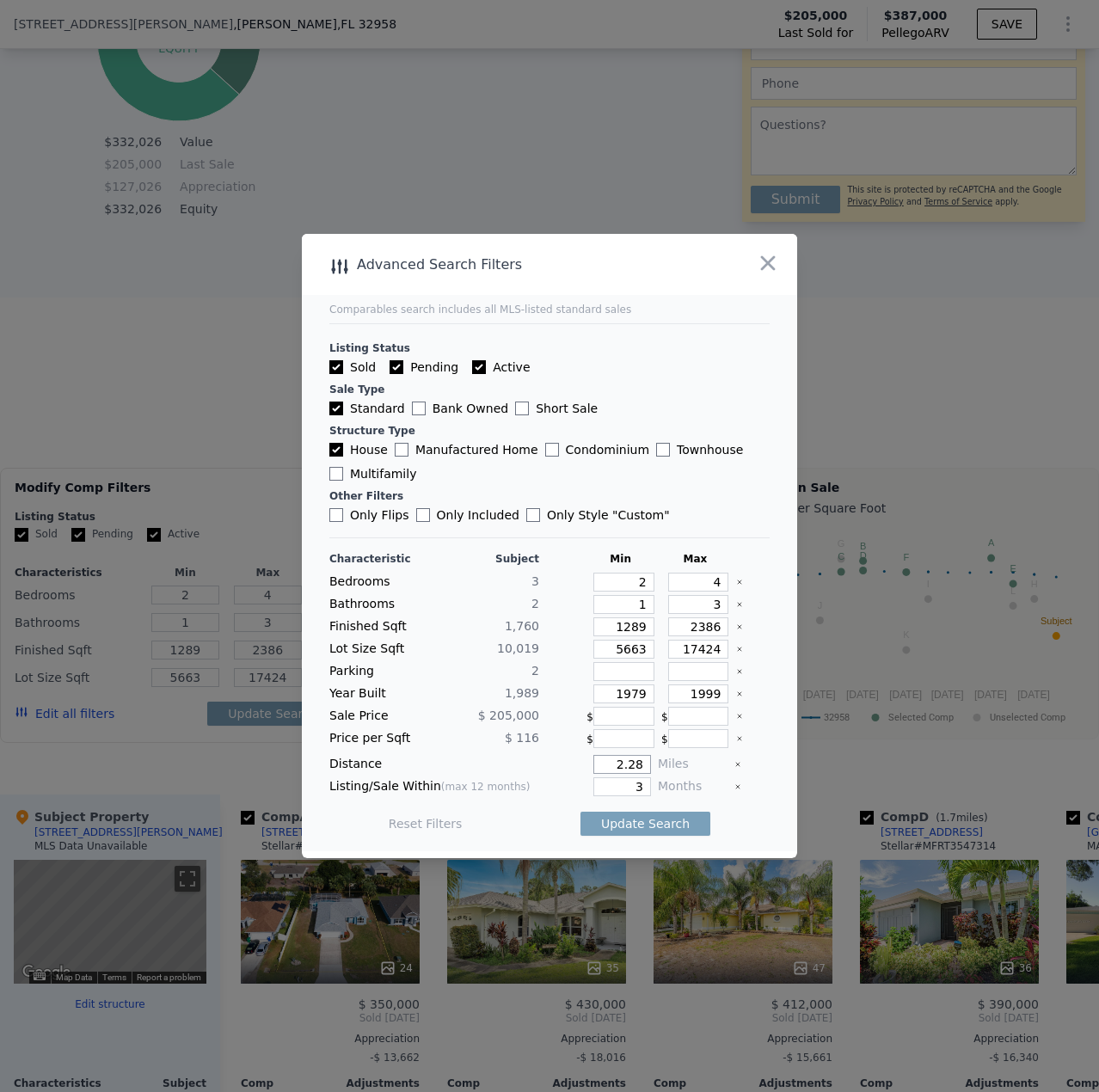
drag, startPoint x: 630, startPoint y: 764, endPoint x: 584, endPoint y: 766, distance: 46.0
click at [593, 766] on input "2.28" at bounding box center [622, 765] width 58 height 19
click at [625, 766] on input "5" at bounding box center [622, 765] width 58 height 19
type input "0.5"
click at [646, 825] on button "Update Search" at bounding box center [644, 824] width 130 height 24
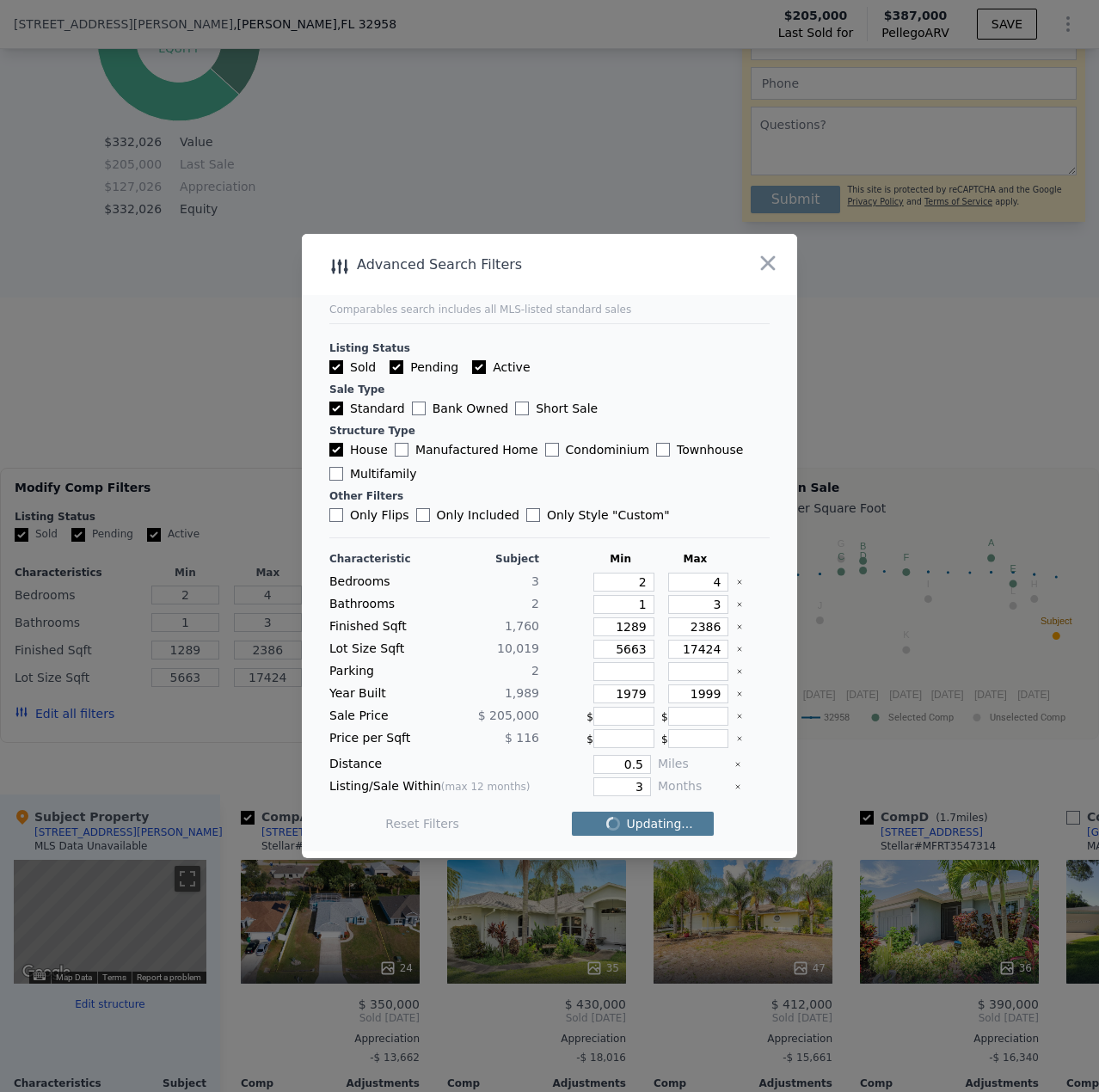
checkbox input "false"
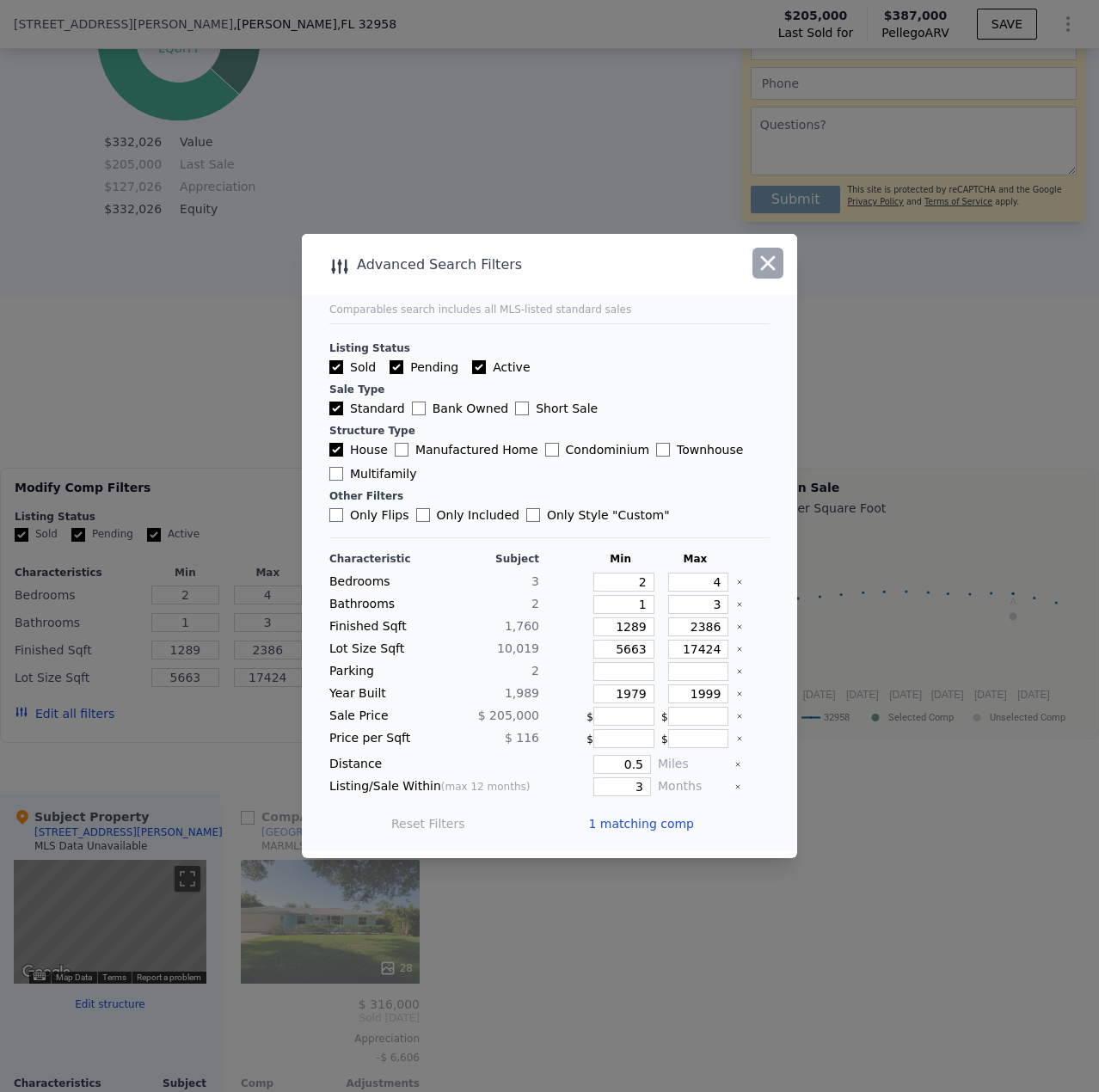
click at [756, 264] on icon "button" at bounding box center [768, 263] width 24 height 24
